Goal: Find specific page/section: Find specific page/section

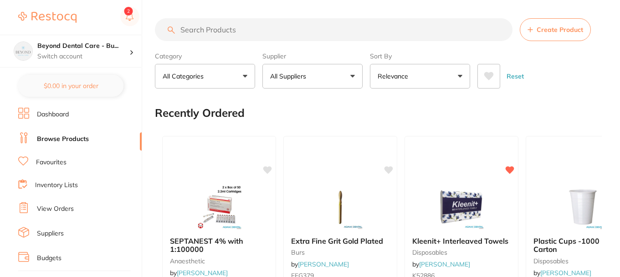
click at [221, 28] on input "search" at bounding box center [334, 29] width 358 height 23
paste input "TM-1954N"
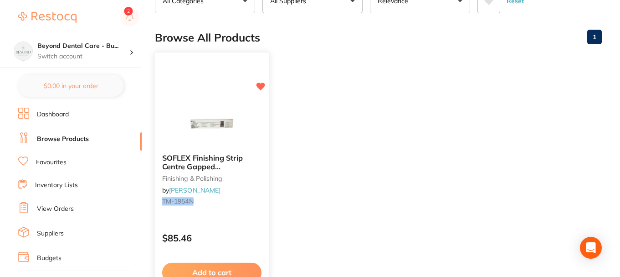
scroll to position [91, 0]
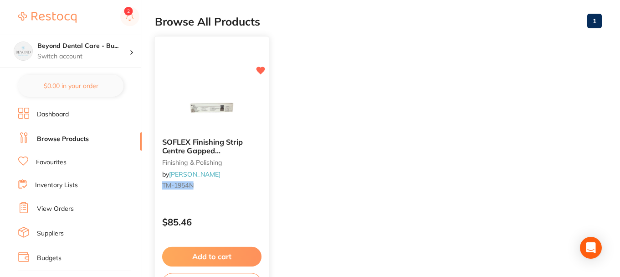
type input "TM-1954W"
click at [229, 188] on small "TM-1954N" at bounding box center [211, 184] width 99 height 7
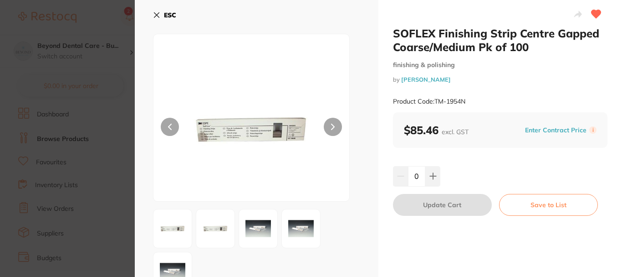
click at [525, 93] on div "Product Code: TM-1954N" at bounding box center [500, 101] width 215 height 22
click at [157, 11] on icon at bounding box center [156, 14] width 7 height 7
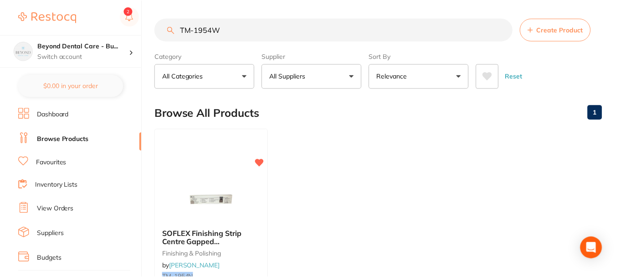
scroll to position [91, 0]
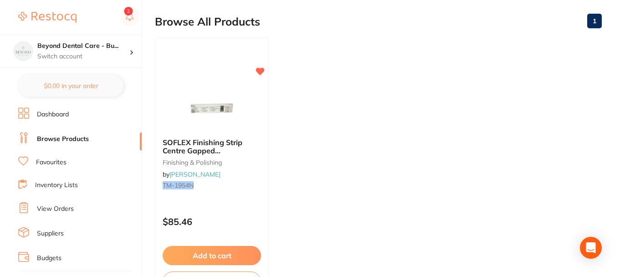
drag, startPoint x: 316, startPoint y: 124, endPoint x: 313, endPoint y: 153, distance: 28.4
click at [316, 118] on ul "SOFLEX Finishing Strip Centre Gapped Coarse/Medium Pk of 100 finishing & polish…" at bounding box center [378, 168] width 447 height 262
click at [128, 17] on rect at bounding box center [129, 16] width 19 height 19
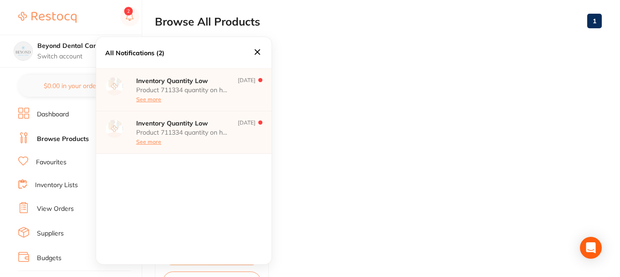
click at [195, 87] on p "Product 711334 quantity on hand has fallen below its minimum inventory threshol…" at bounding box center [181, 89] width 91 height 7
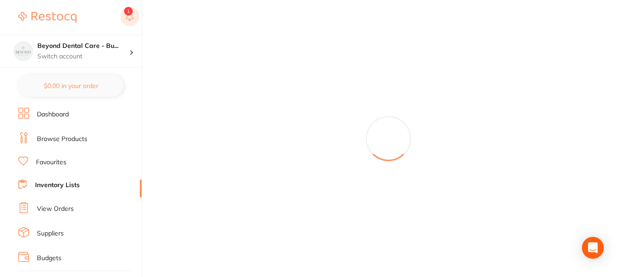
click at [122, 17] on rect at bounding box center [129, 16] width 19 height 19
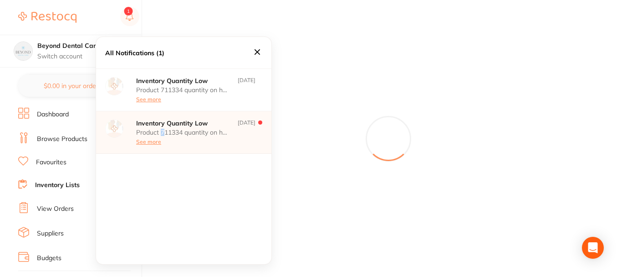
drag, startPoint x: 163, startPoint y: 128, endPoint x: 163, endPoint y: 133, distance: 5.5
click at [163, 133] on p "Product 711334 quantity on hand has fallen below its minimum inventory threshol…" at bounding box center [181, 131] width 91 height 7
